Goal: Task Accomplishment & Management: Manage account settings

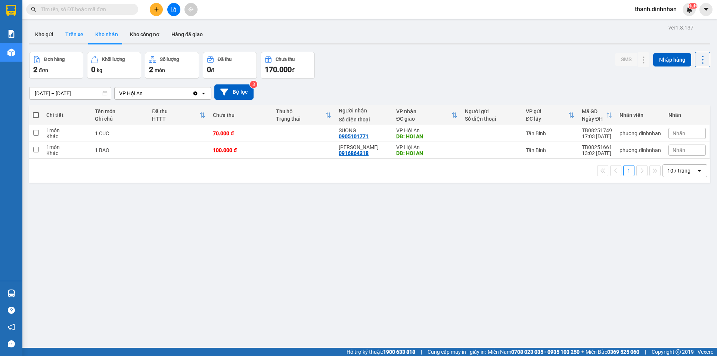
click at [83, 39] on button "Trên xe" at bounding box center [74, 34] width 30 height 18
type input "[DATE] – [DATE]"
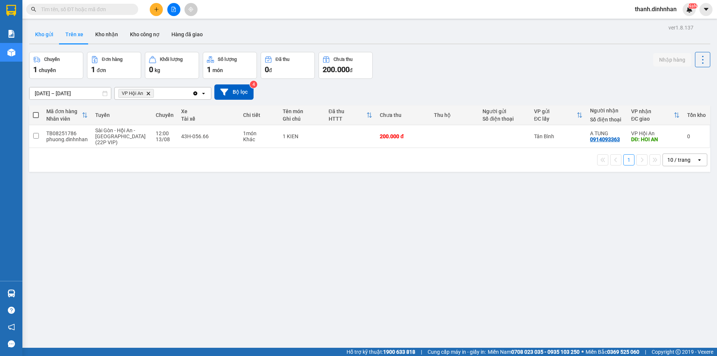
click at [54, 40] on button "Kho gửi" at bounding box center [44, 34] width 30 height 18
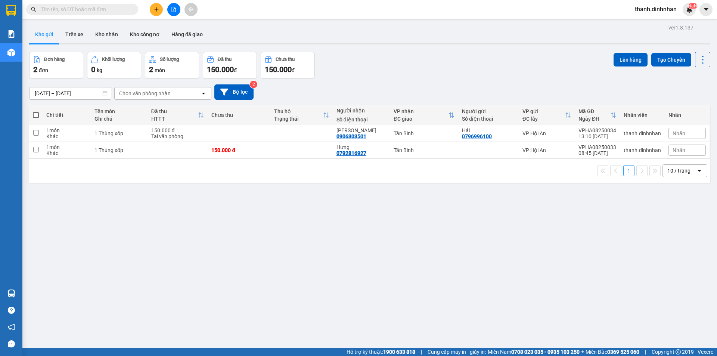
click at [141, 202] on div "ver 1.8.137 Kho gửi Trên xe Kho nhận Kho công nợ Hàng đã giao Đơn hàng 2 đơn Kh…" at bounding box center [369, 200] width 687 height 356
click at [34, 135] on input "checkbox" at bounding box center [36, 133] width 6 height 6
checkbox input "true"
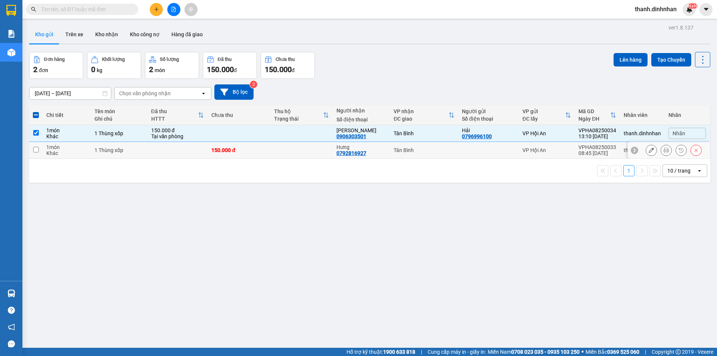
drag, startPoint x: 38, startPoint y: 151, endPoint x: 43, endPoint y: 149, distance: 5.9
click at [38, 150] on input "checkbox" at bounding box center [36, 150] width 6 height 6
checkbox input "true"
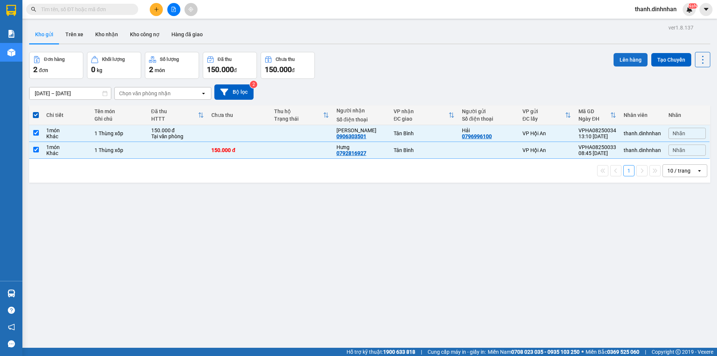
click at [626, 59] on button "Lên hàng" at bounding box center [631, 59] width 34 height 13
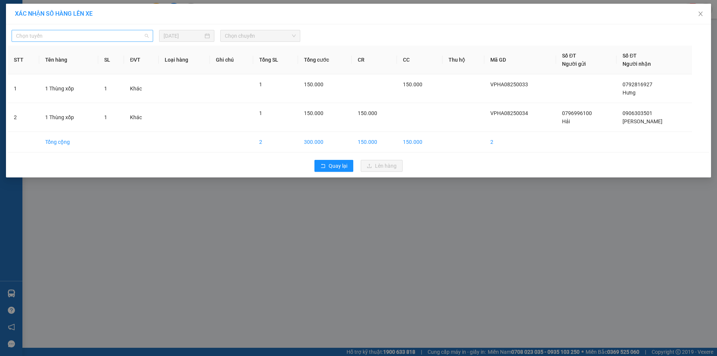
click at [127, 38] on span "Chọn tuyến" at bounding box center [82, 35] width 133 height 11
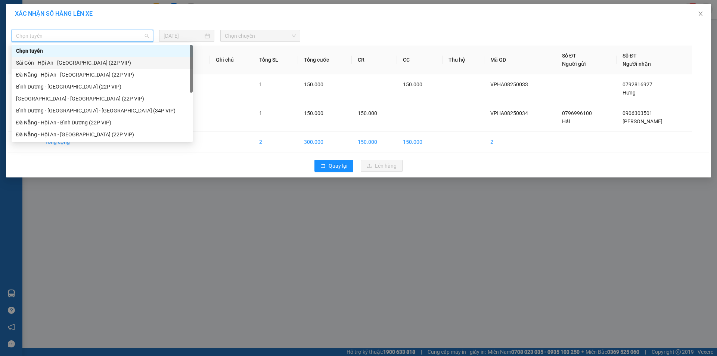
scroll to position [12, 0]
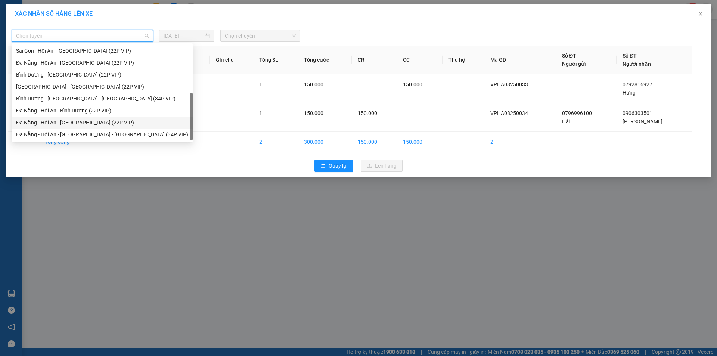
click at [102, 123] on div "Đà Nẵng - Hội An - [GEOGRAPHIC_DATA] (22P VIP)" at bounding box center [102, 122] width 172 height 8
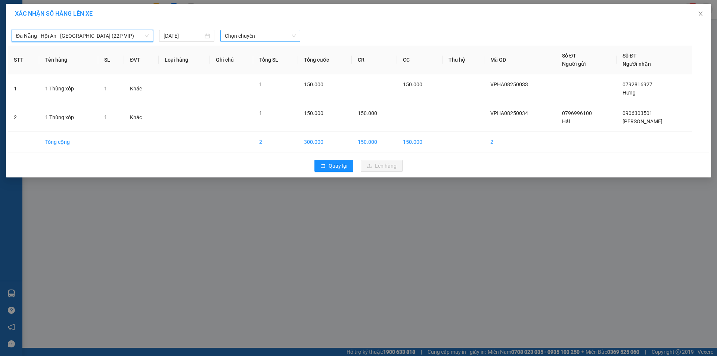
click at [266, 41] on span "Chọn chuyến" at bounding box center [260, 35] width 71 height 11
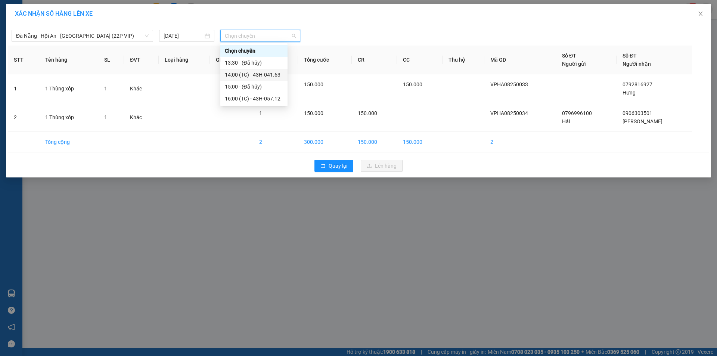
click at [261, 75] on div "14:00 (TC) - 43H-041.63" at bounding box center [254, 75] width 58 height 8
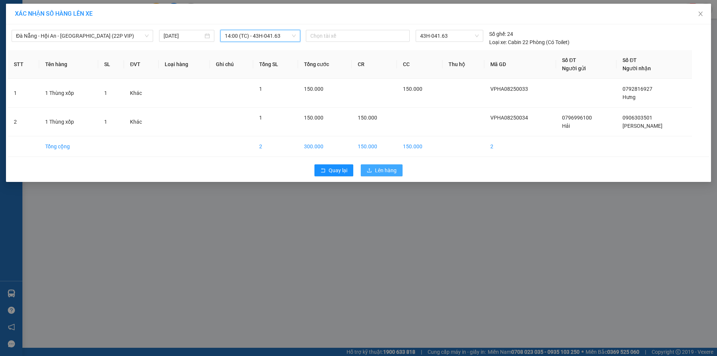
click at [388, 167] on span "Lên hàng" at bounding box center [386, 170] width 22 height 8
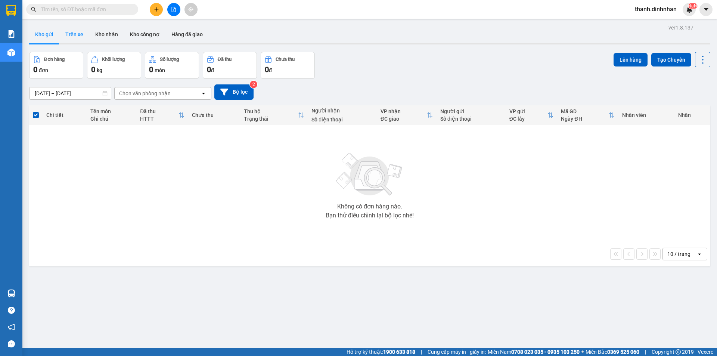
click at [74, 40] on button "Trên xe" at bounding box center [74, 34] width 30 height 18
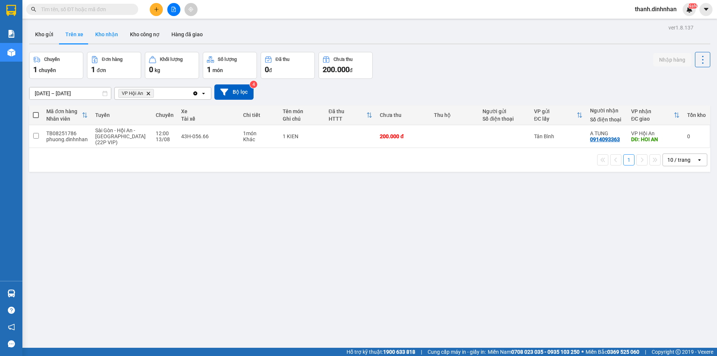
click at [98, 41] on button "Kho nhận" at bounding box center [106, 34] width 35 height 18
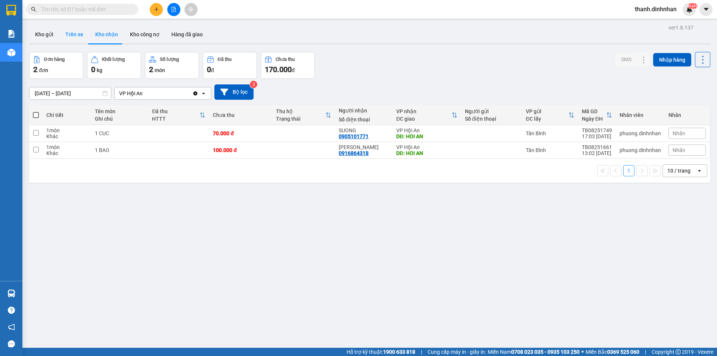
click at [83, 41] on button "Trên xe" at bounding box center [74, 34] width 30 height 18
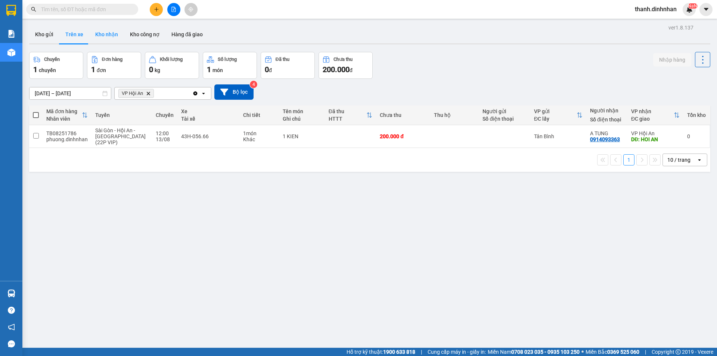
click at [108, 37] on button "Kho nhận" at bounding box center [106, 34] width 35 height 18
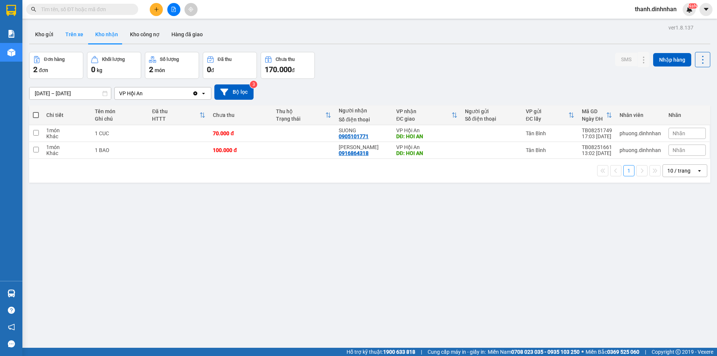
click at [70, 38] on button "Trên xe" at bounding box center [74, 34] width 30 height 18
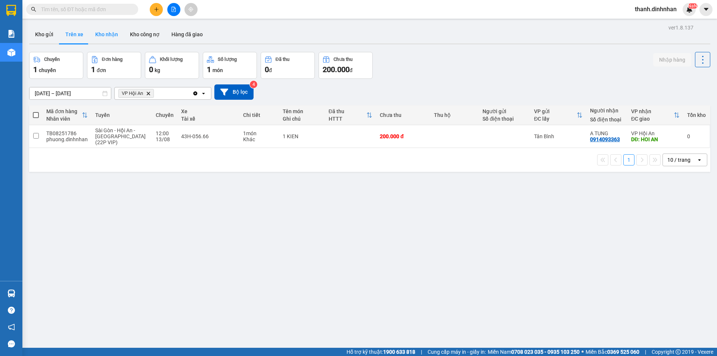
click at [90, 34] on button "Kho nhận" at bounding box center [106, 34] width 35 height 18
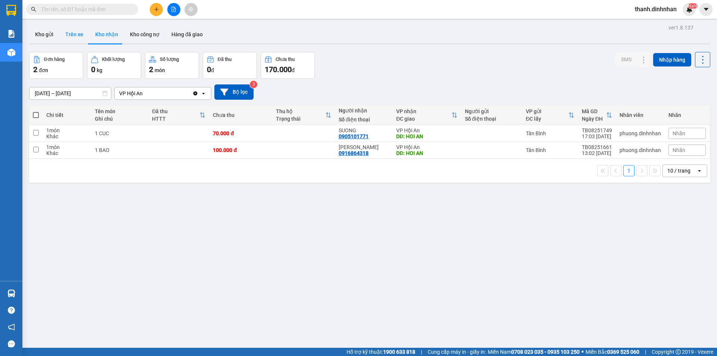
click at [78, 36] on button "Trên xe" at bounding box center [74, 34] width 30 height 18
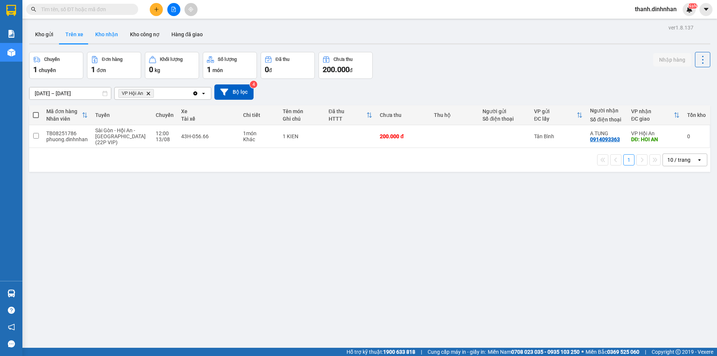
click at [105, 36] on button "Kho nhận" at bounding box center [106, 34] width 35 height 18
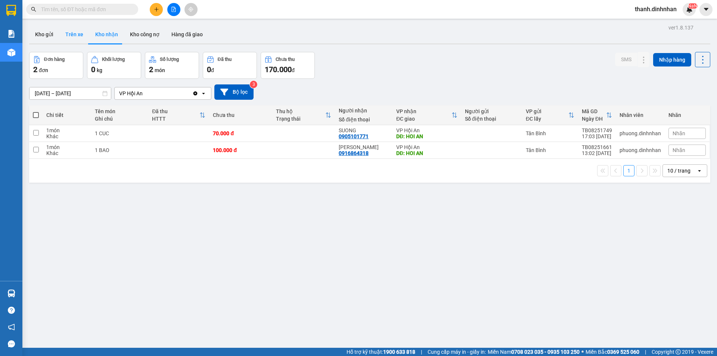
click at [66, 38] on button "Trên xe" at bounding box center [74, 34] width 30 height 18
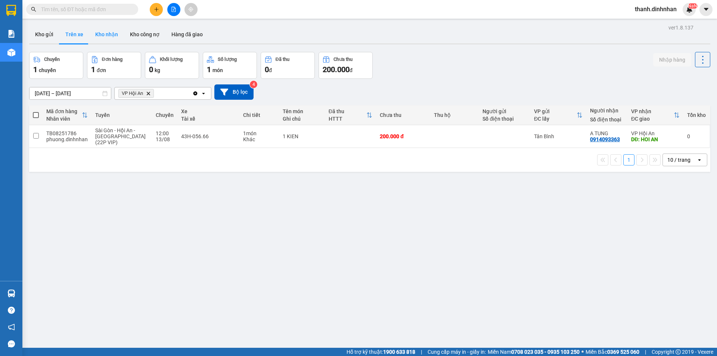
click at [93, 34] on button "Kho nhận" at bounding box center [106, 34] width 35 height 18
type input "[DATE] – [DATE]"
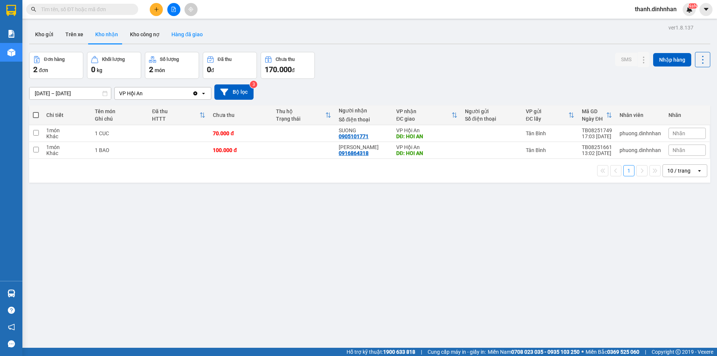
click at [189, 32] on button "Hàng đã giao" at bounding box center [186, 34] width 43 height 18
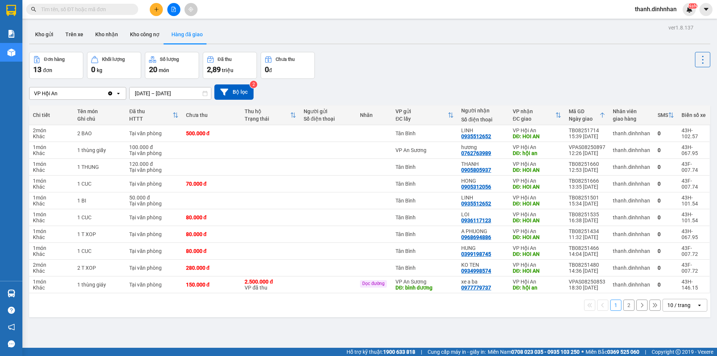
click at [165, 91] on input "[DATE] – [DATE]" at bounding box center [170, 93] width 81 height 12
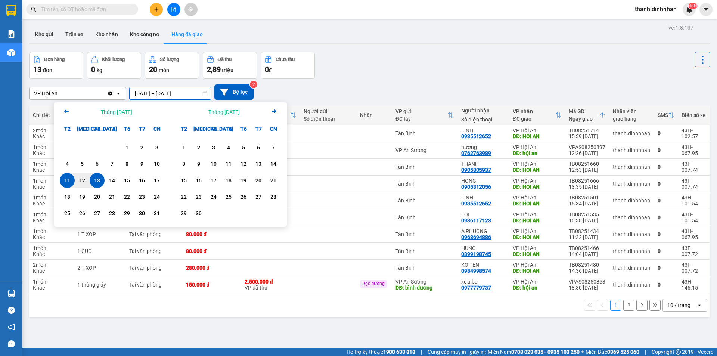
click at [95, 179] on div "13" at bounding box center [97, 180] width 10 height 9
type input "[DATE] – [DATE]"
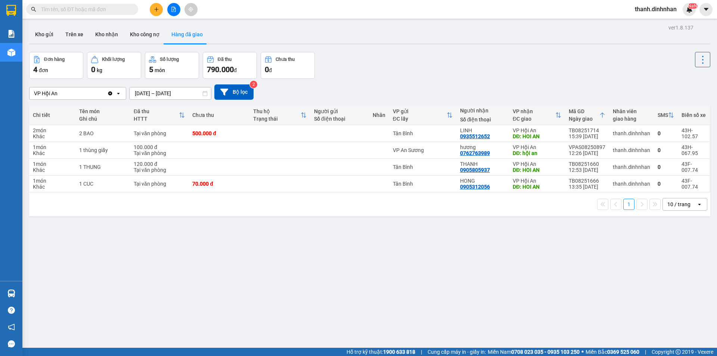
click at [244, 254] on div "ver 1.8.137 Kho gửi Trên xe Kho nhận Kho công nợ Hàng đã giao Đơn hàng 4 đơn Kh…" at bounding box center [369, 200] width 687 height 356
click at [238, 320] on div "ver 1.8.137 Kho gửi Trên xe Kho nhận Kho công nợ Hàng đã giao Đơn hàng 4 đơn Kh…" at bounding box center [369, 200] width 687 height 356
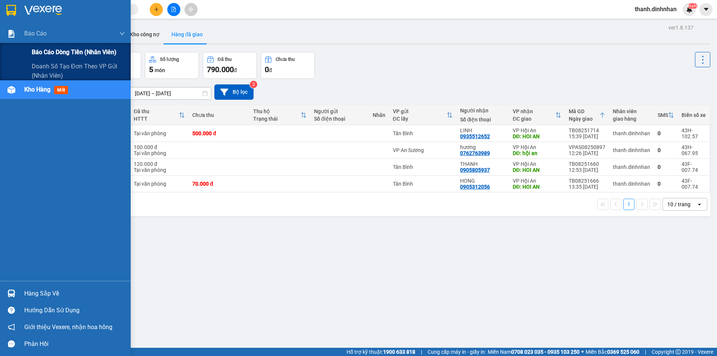
click at [44, 50] on span "Báo cáo dòng tiền (nhân viên)" at bounding box center [74, 51] width 85 height 9
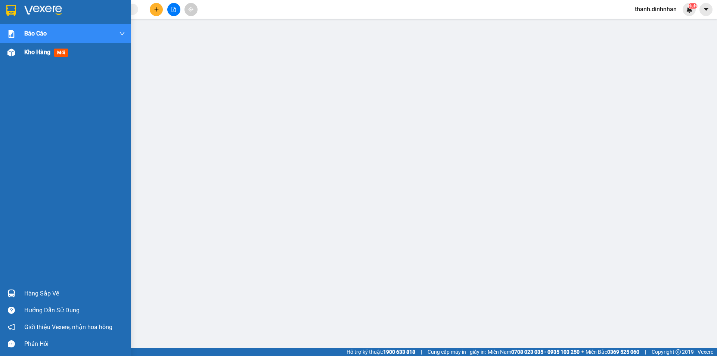
click at [31, 52] on span "Kho hàng" at bounding box center [37, 52] width 26 height 7
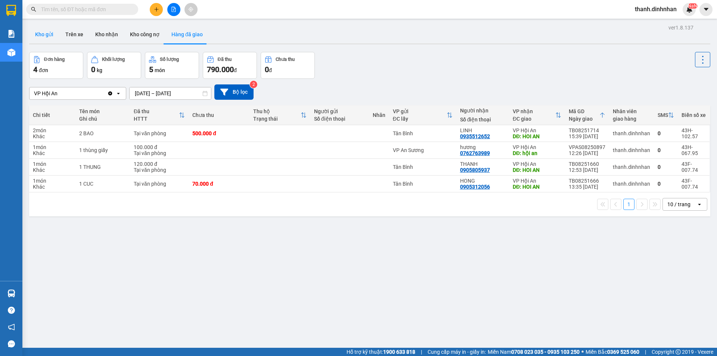
click at [47, 35] on button "Kho gửi" at bounding box center [44, 34] width 30 height 18
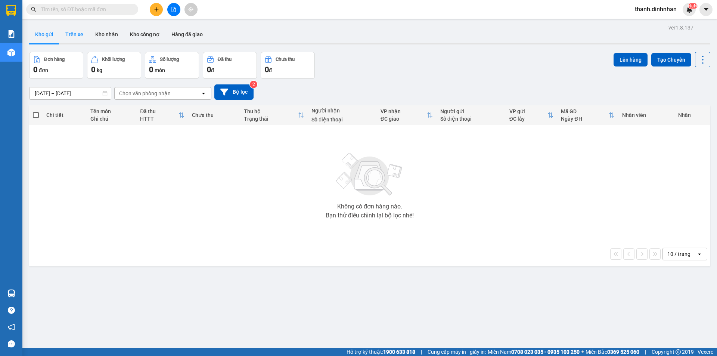
click at [70, 32] on button "Trên xe" at bounding box center [74, 34] width 30 height 18
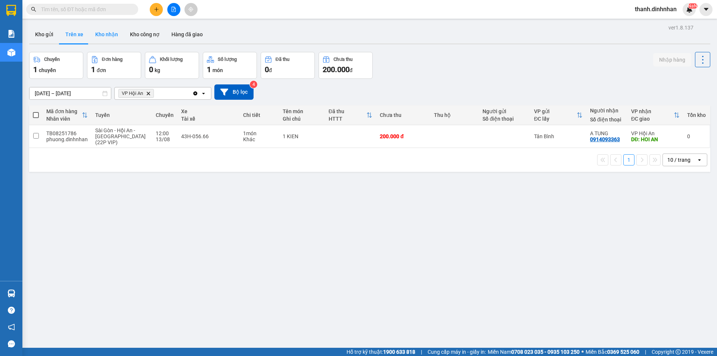
click at [105, 34] on button "Kho nhận" at bounding box center [106, 34] width 35 height 18
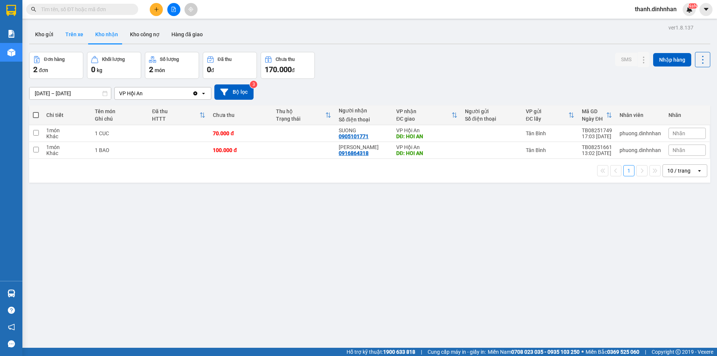
click at [84, 37] on button "Trên xe" at bounding box center [74, 34] width 30 height 18
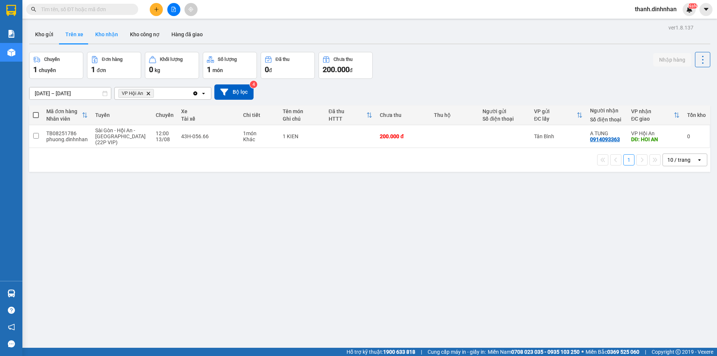
click at [100, 31] on button "Kho nhận" at bounding box center [106, 34] width 35 height 18
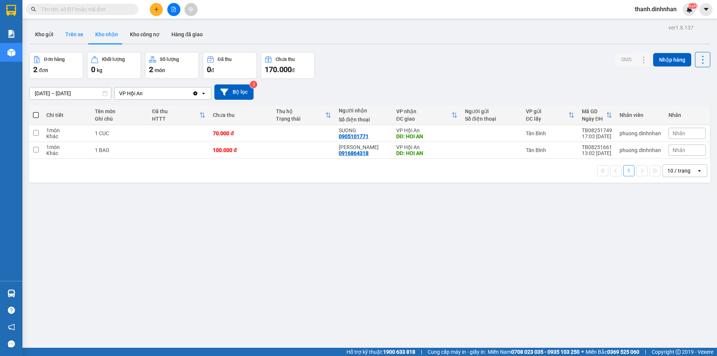
click at [73, 35] on button "Trên xe" at bounding box center [74, 34] width 30 height 18
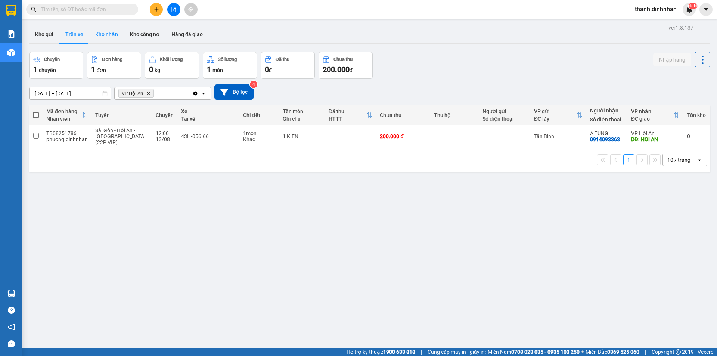
click at [99, 34] on button "Kho nhận" at bounding box center [106, 34] width 35 height 18
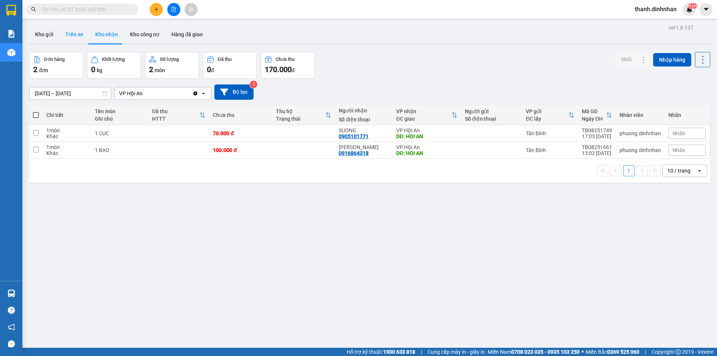
click at [74, 38] on button "Trên xe" at bounding box center [74, 34] width 30 height 18
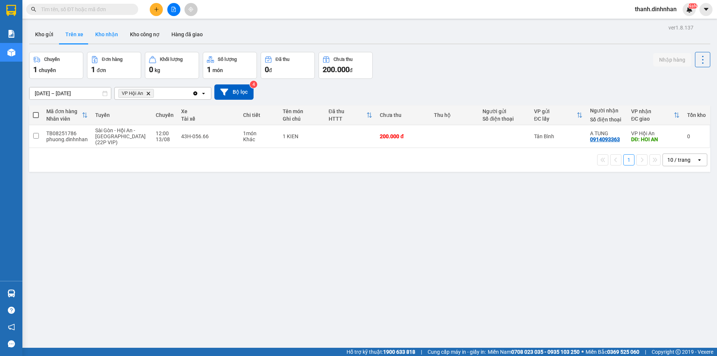
click at [102, 34] on button "Kho nhận" at bounding box center [106, 34] width 35 height 18
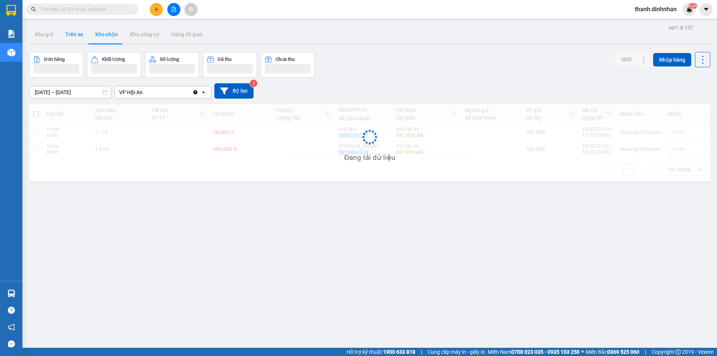
click at [75, 40] on button "Trên xe" at bounding box center [74, 34] width 30 height 18
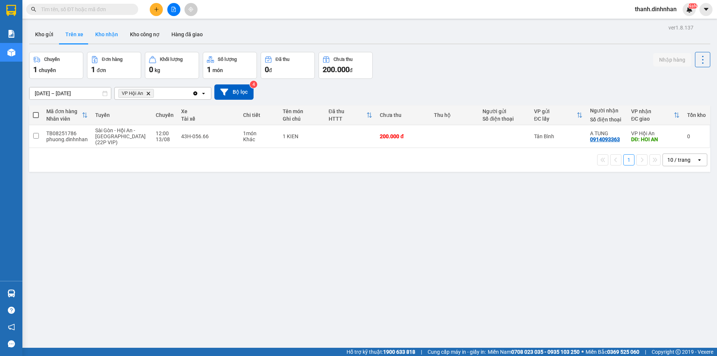
drag, startPoint x: 102, startPoint y: 34, endPoint x: 77, endPoint y: 34, distance: 24.3
click at [101, 34] on button "Kho nhận" at bounding box center [106, 34] width 35 height 18
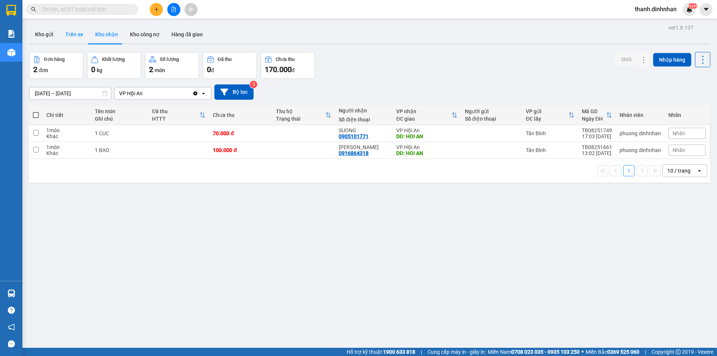
click at [77, 34] on button "Trên xe" at bounding box center [74, 34] width 30 height 18
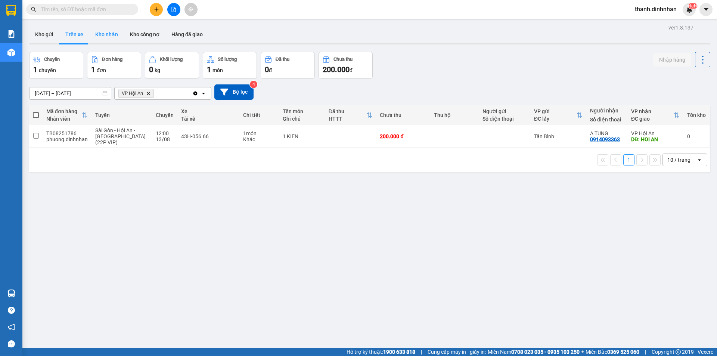
drag, startPoint x: 96, startPoint y: 28, endPoint x: 89, endPoint y: 33, distance: 9.1
click at [96, 28] on button "Kho nhận" at bounding box center [106, 34] width 35 height 18
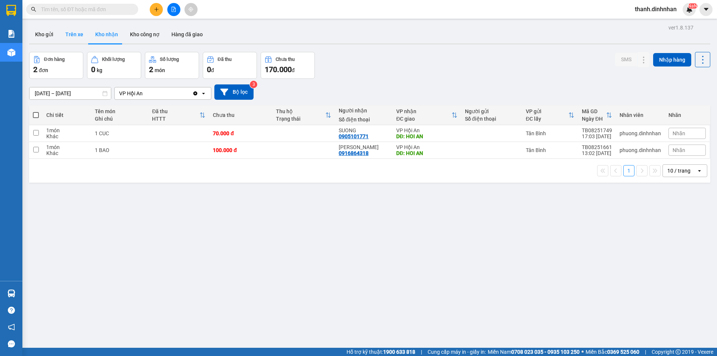
click at [69, 37] on button "Trên xe" at bounding box center [74, 34] width 30 height 18
type input "[DATE] – [DATE]"
